Goal: Transaction & Acquisition: Download file/media

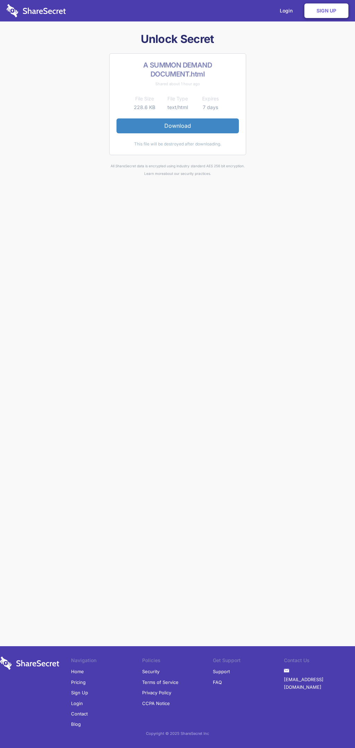
click at [177, 126] on link "Download" at bounding box center [177, 125] width 122 height 15
